Goal: Task Accomplishment & Management: Complete application form

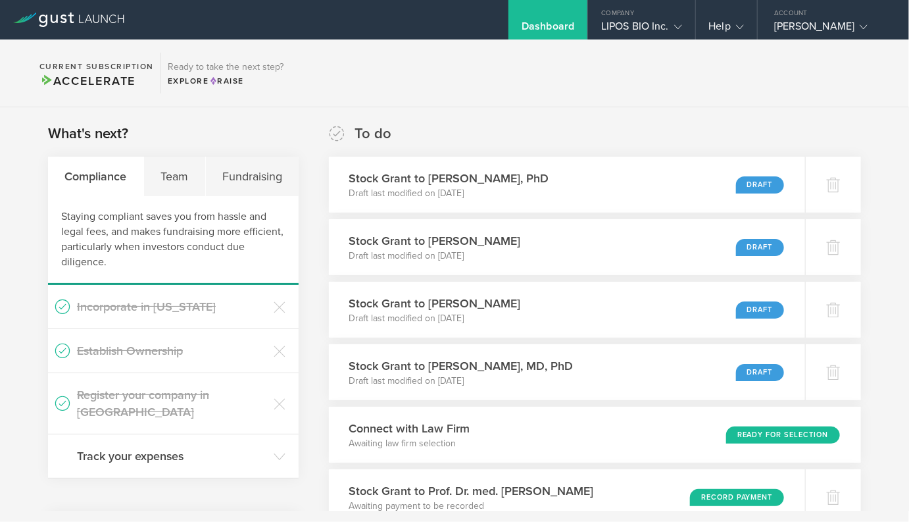
scroll to position [476, 0]
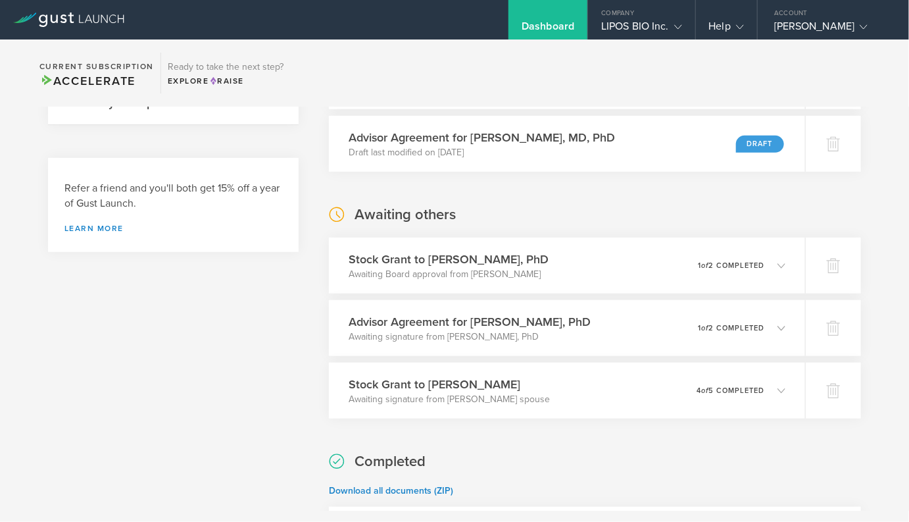
scroll to position [355, 0]
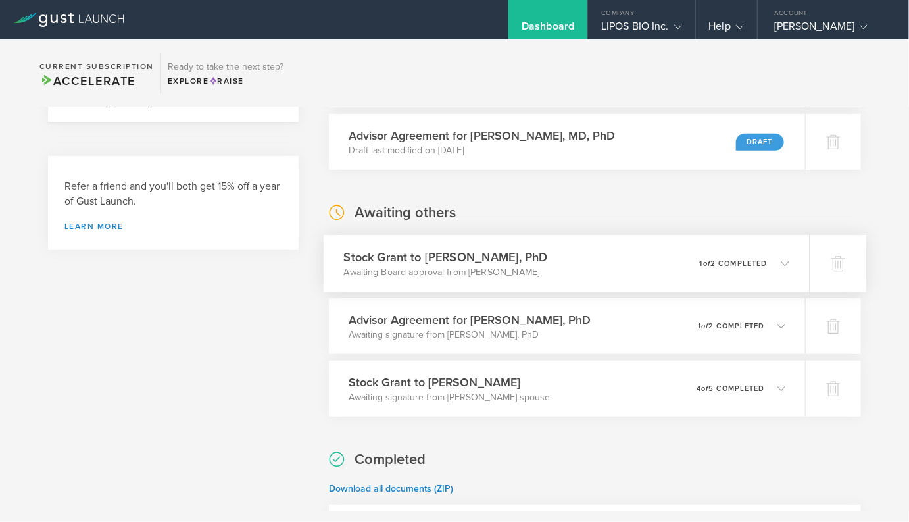
click at [369, 262] on h3 "Stock Grant to [PERSON_NAME], PhD" at bounding box center [446, 257] width 204 height 18
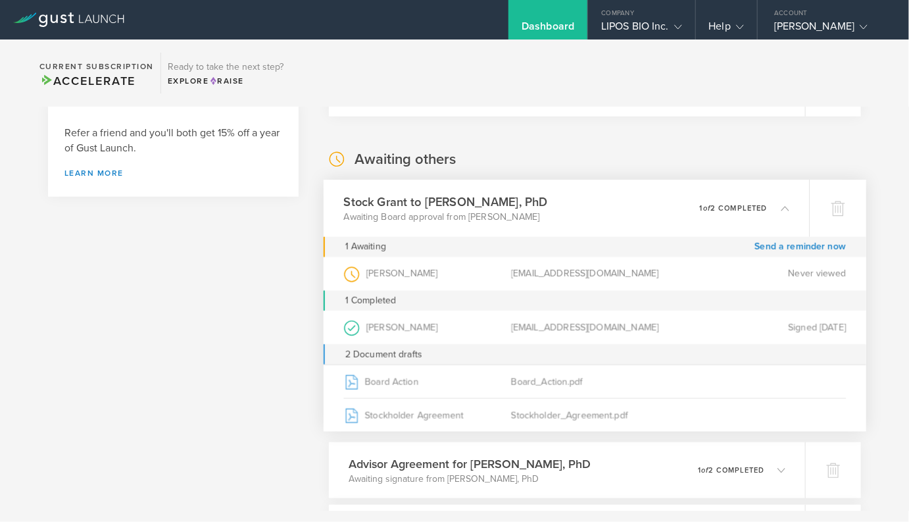
scroll to position [415, 0]
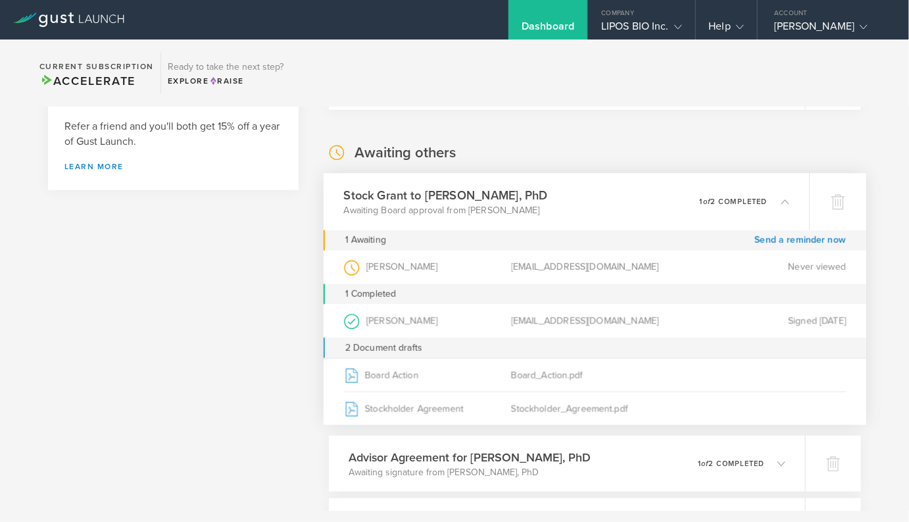
click at [415, 203] on h3 "Stock Grant to [PERSON_NAME], PhD" at bounding box center [446, 195] width 204 height 18
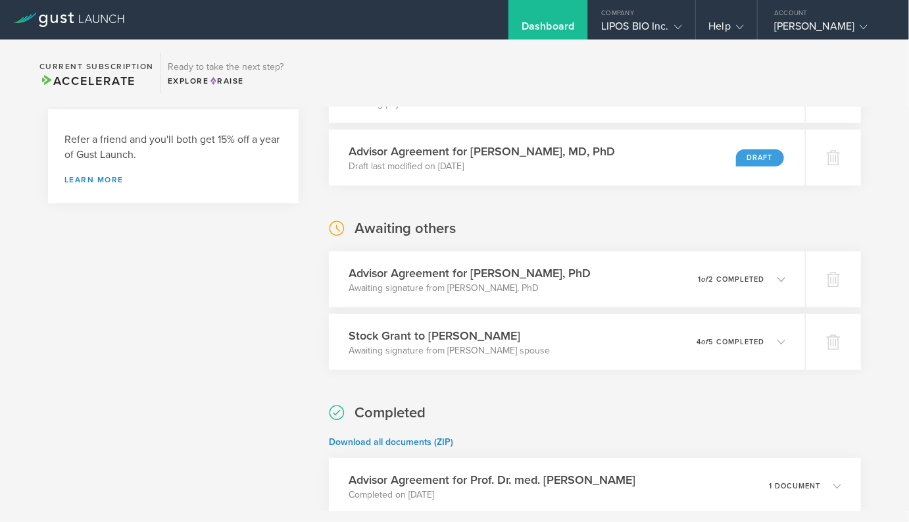
scroll to position [410, 0]
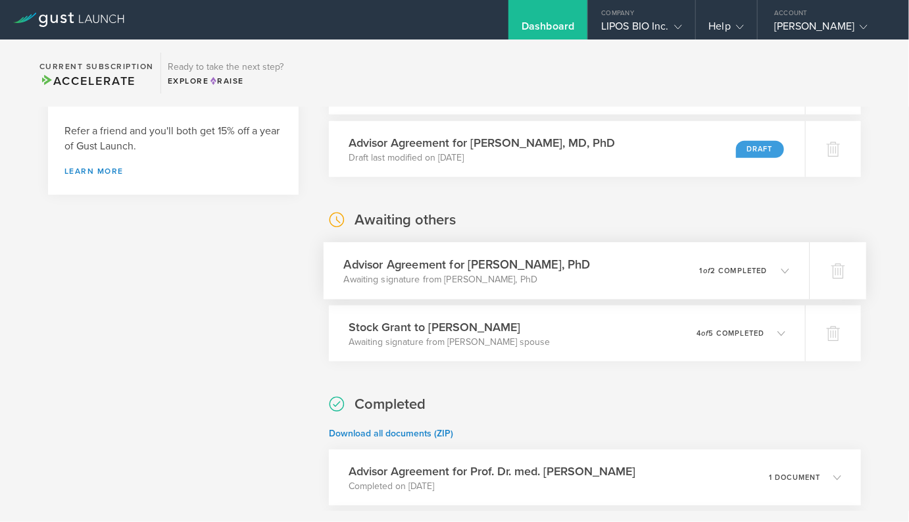
click at [359, 282] on p "Awaiting signature from [PERSON_NAME], PhD" at bounding box center [467, 279] width 247 height 13
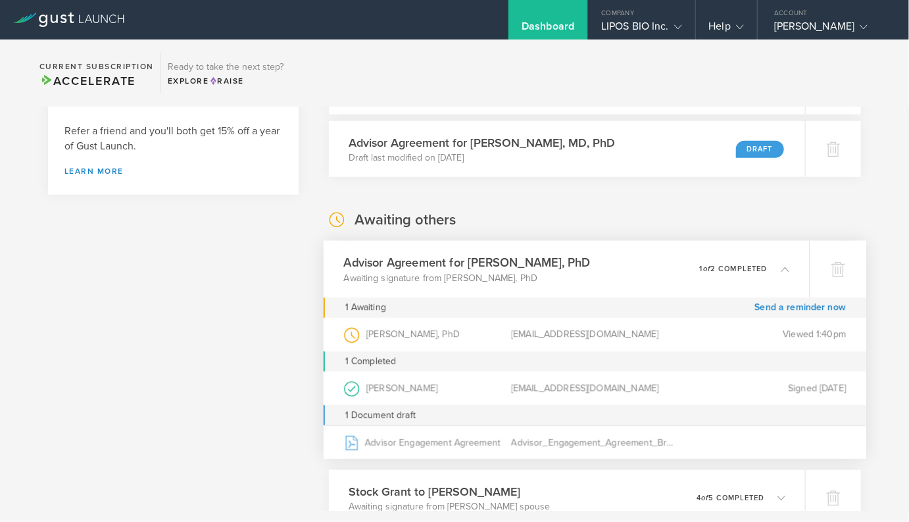
click at [359, 282] on p "Awaiting signature from [PERSON_NAME], PhD" at bounding box center [467, 277] width 247 height 13
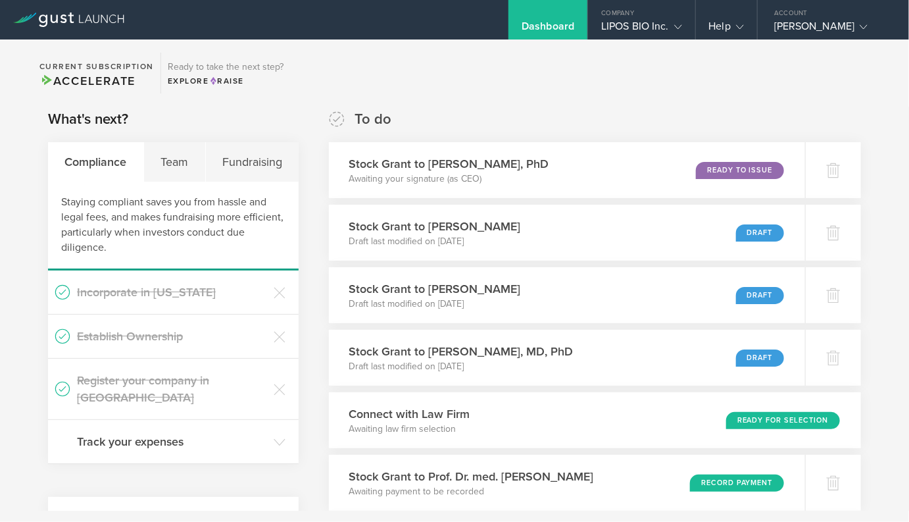
scroll to position [0, 0]
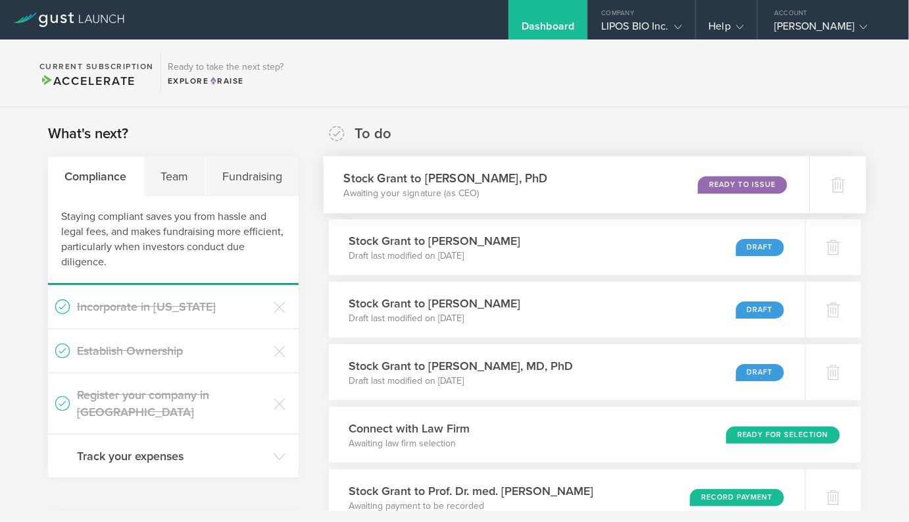
click at [358, 196] on p "Awaiting your signature (as CEO)" at bounding box center [446, 193] width 204 height 13
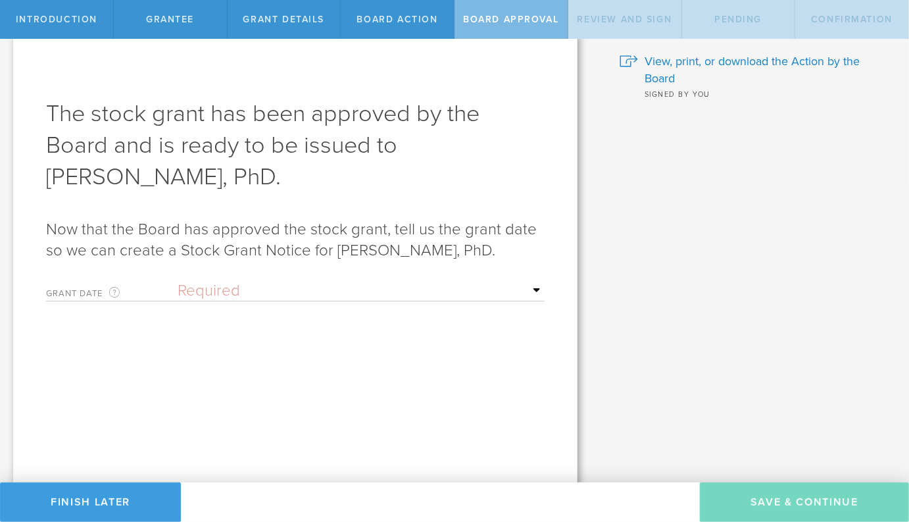
scroll to position [37, 0]
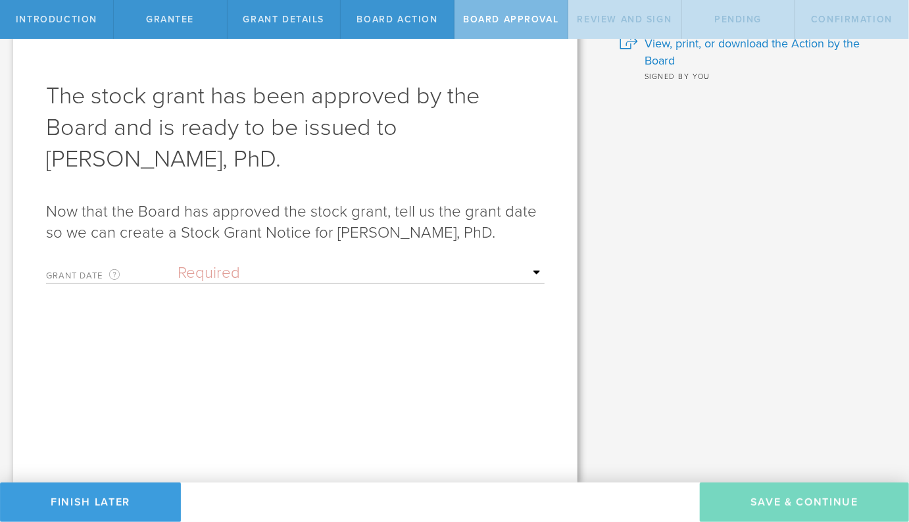
click at [234, 263] on select "Required Upon grantee's signature A specific date" at bounding box center [361, 273] width 367 height 20
select select "uponGranteeSignature"
click at [178, 263] on select "Required Upon grantee's signature A specific date" at bounding box center [361, 273] width 367 height 20
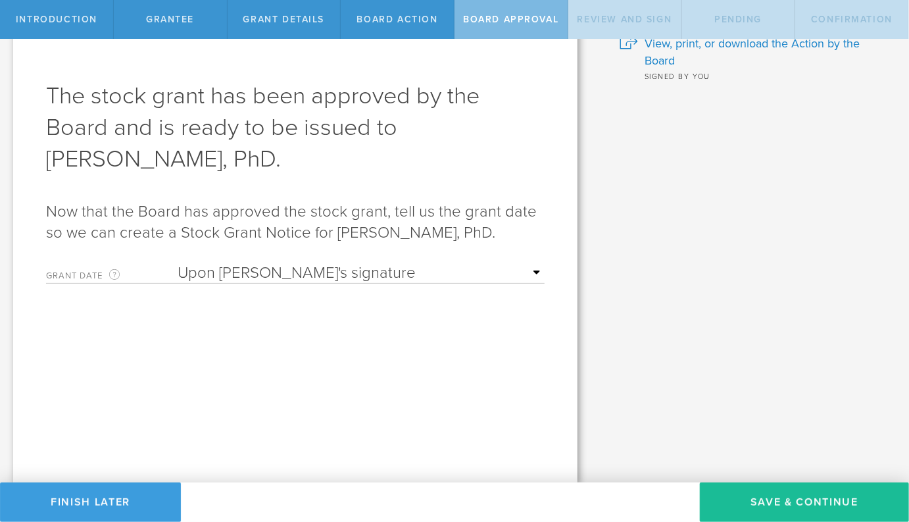
scroll to position [0, 0]
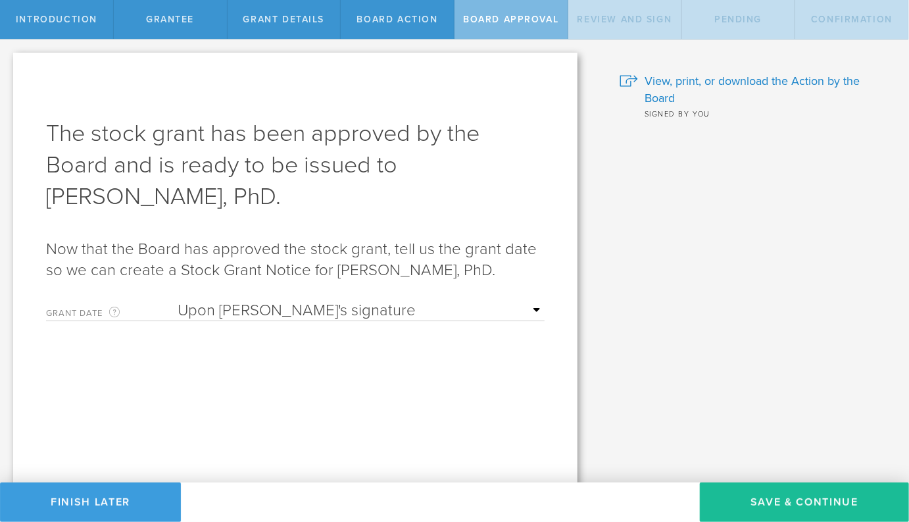
click at [480, 318] on select "Required Upon grantee's signature A specific date" at bounding box center [361, 311] width 367 height 20
click at [760, 498] on button "Save & Continue" at bounding box center [804, 501] width 209 height 39
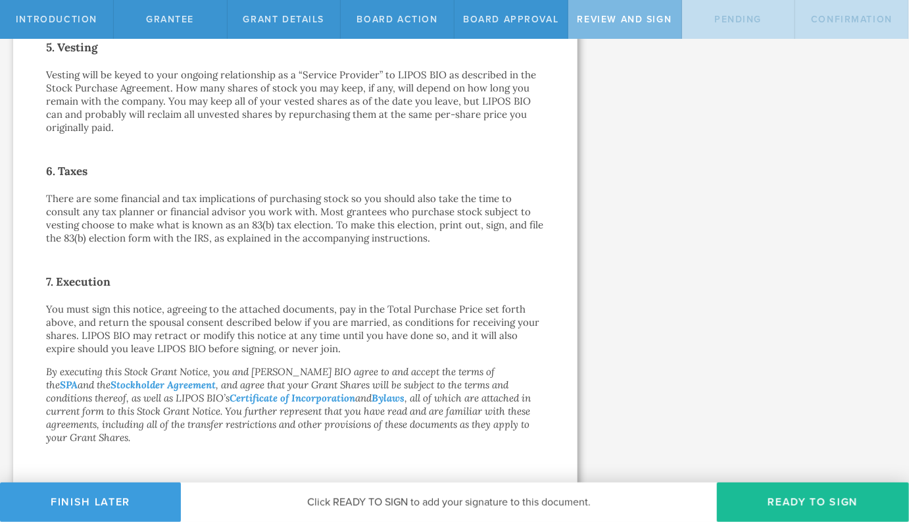
scroll to position [931, 0]
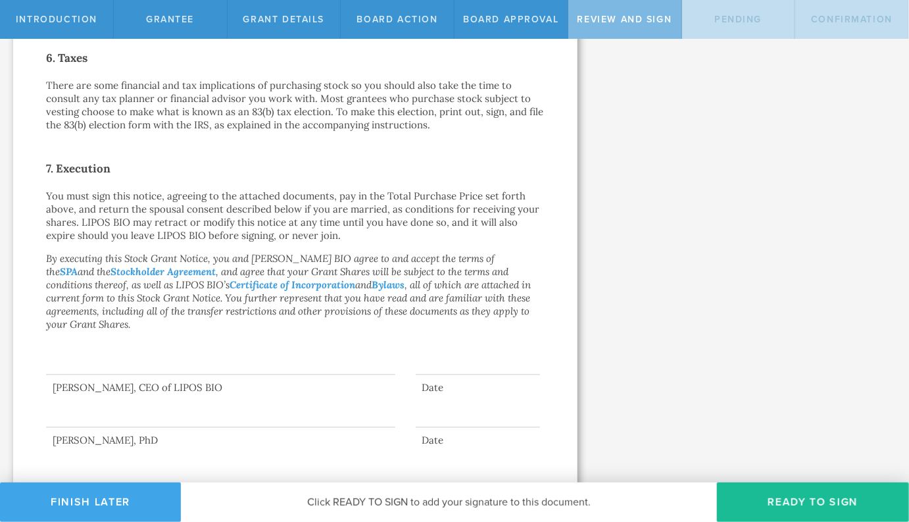
click at [63, 504] on button "Finish Later" at bounding box center [90, 501] width 181 height 39
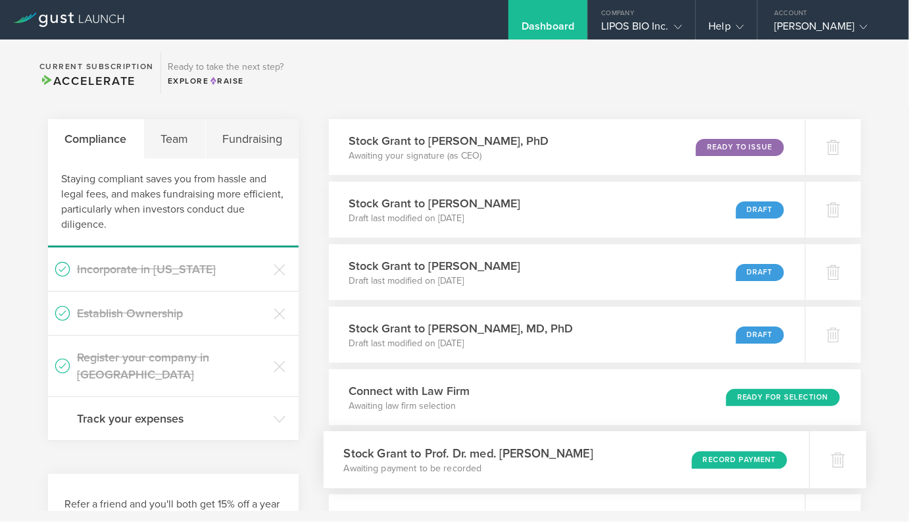
scroll to position [37, 0]
click at [593, 76] on section "Current Subscription Accelerate Ready to take the next step? Explore Raise" at bounding box center [454, 73] width 909 height 68
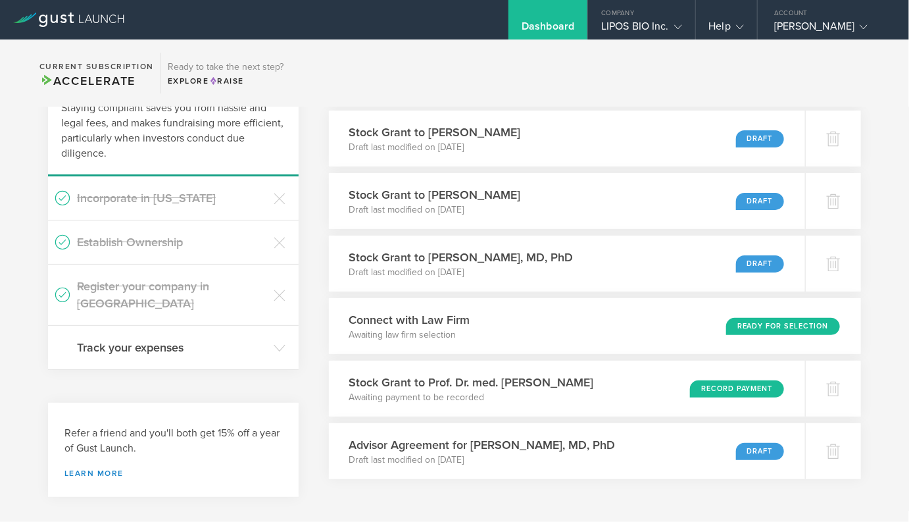
scroll to position [107, 0]
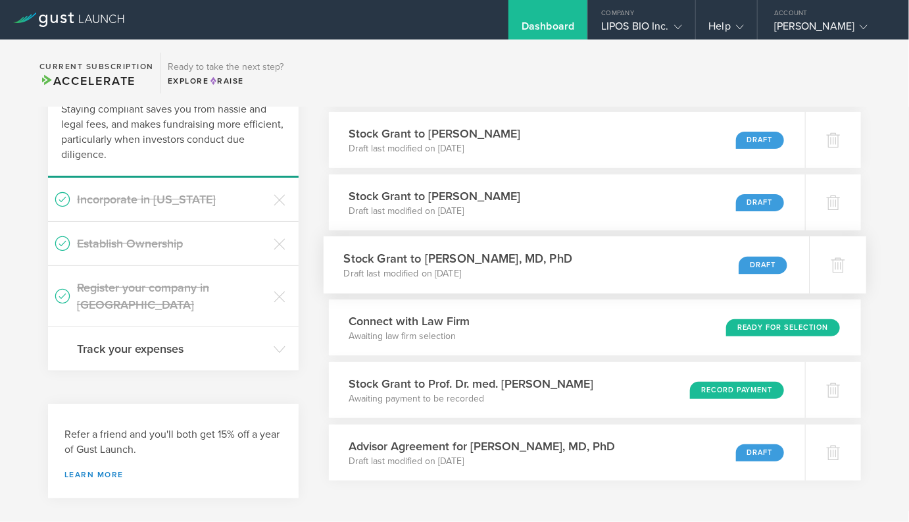
click at [334, 274] on div "Stock Grant to [PERSON_NAME], MD, PhD Draft last modified on [DATE] Draft" at bounding box center [566, 264] width 485 height 57
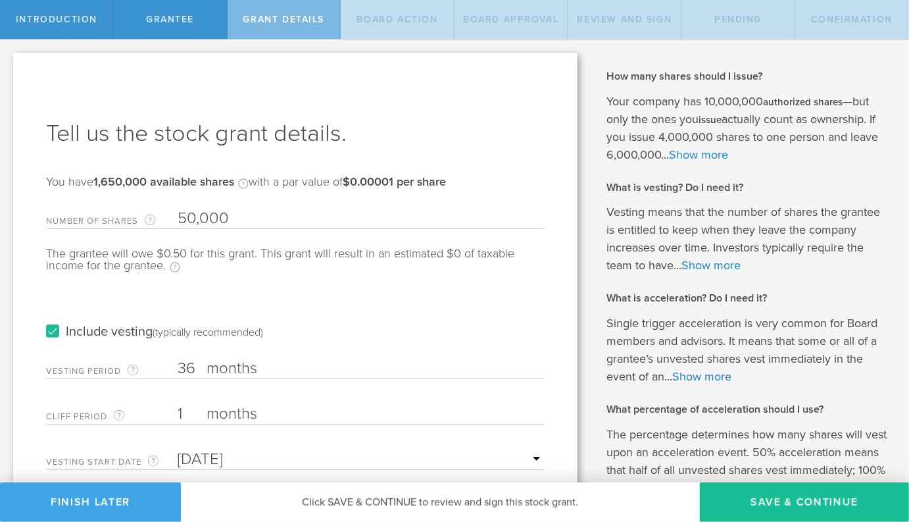
click at [87, 505] on button "Finish Later" at bounding box center [90, 501] width 181 height 39
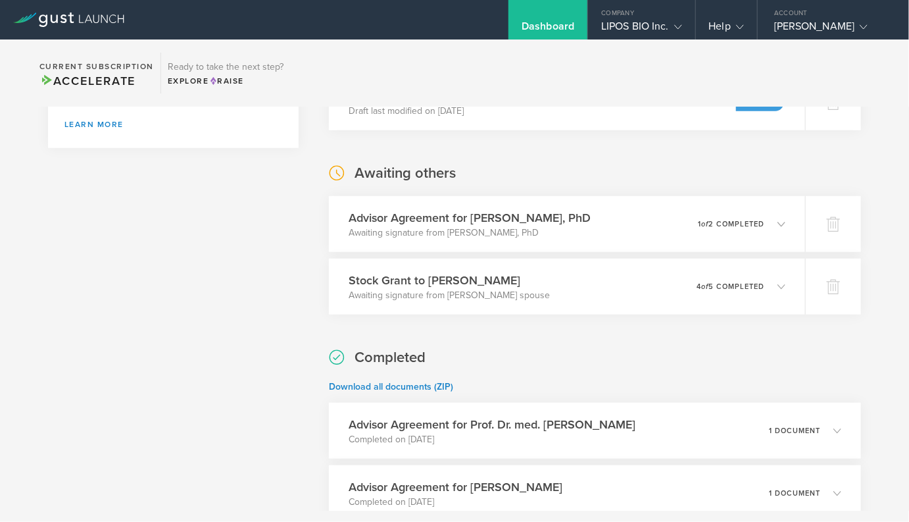
scroll to position [466, 0]
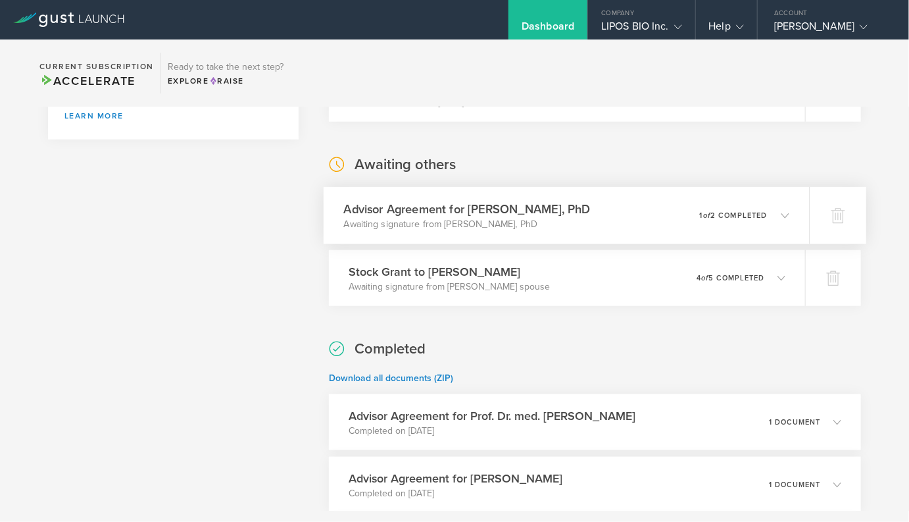
click at [358, 230] on div "Advisor Agreement for Bruce T. Lamb, PhD Awaiting signature from Bruce T. Lamb,…" at bounding box center [566, 215] width 485 height 57
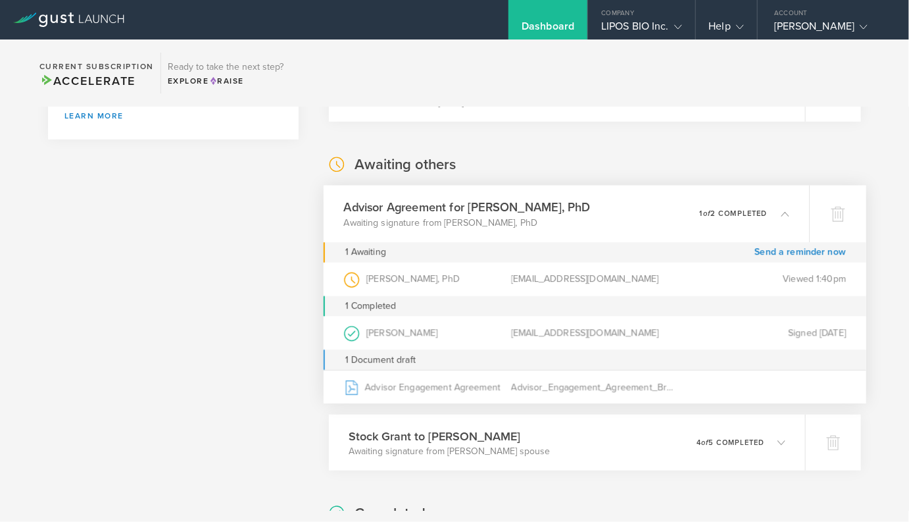
click at [360, 223] on p "Awaiting signature from [PERSON_NAME], PhD" at bounding box center [467, 222] width 247 height 13
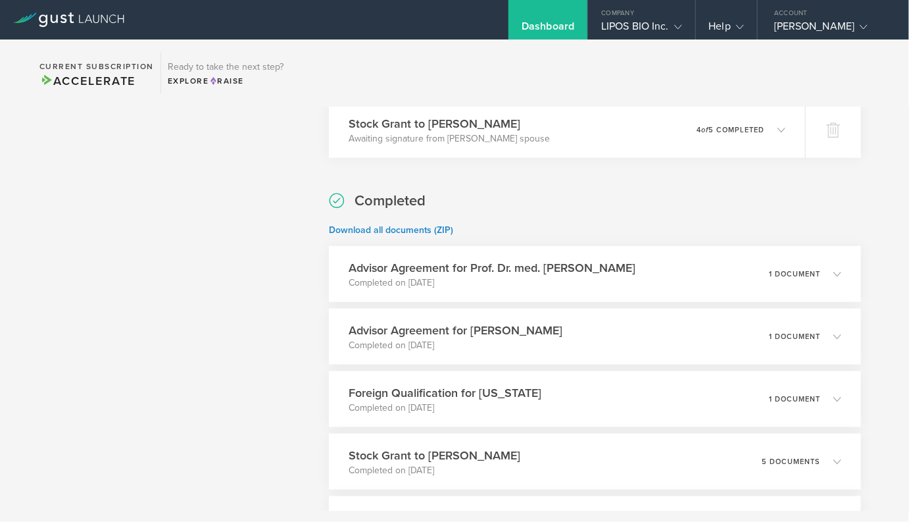
scroll to position [616, 0]
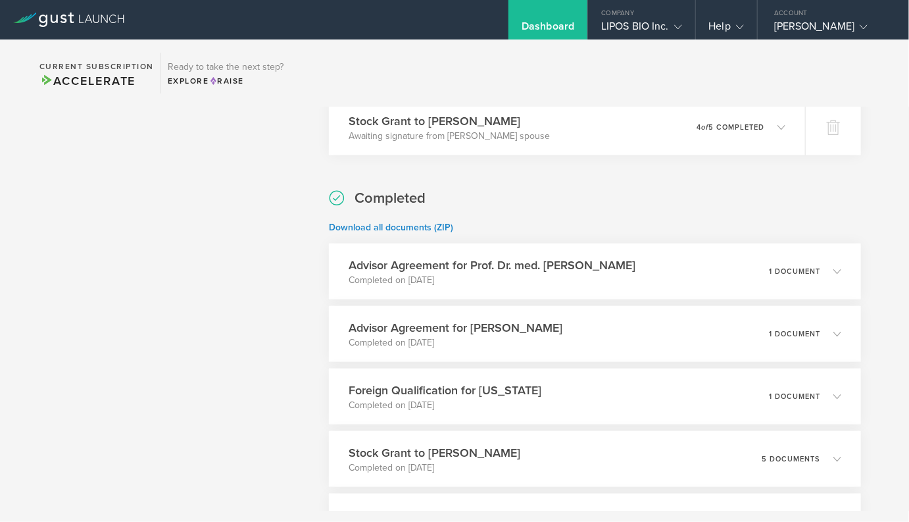
click at [299, 264] on div "What's next? Compliance Team Fundraising Staying compliant saves you from hassl…" at bounding box center [454, 186] width 909 height 1391
